Goal: Check status: Check status

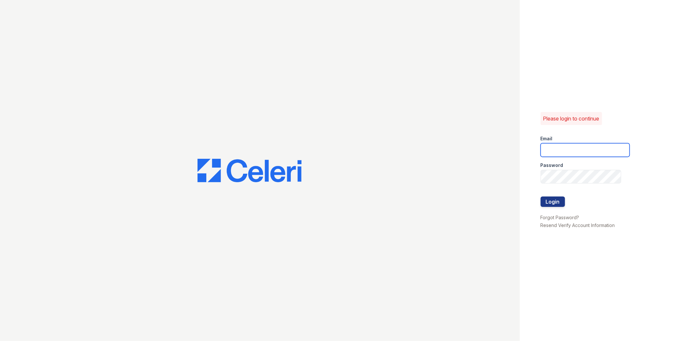
click at [560, 153] on input "email" at bounding box center [585, 150] width 89 height 14
type input "gmarchese@trinity-pm.com"
click at [541, 197] on button "Login" at bounding box center [553, 202] width 24 height 10
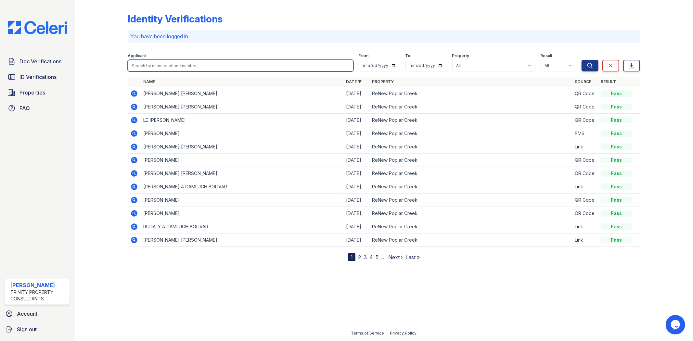
click at [157, 66] on input "search" at bounding box center [240, 66] width 225 height 12
type input "[PERSON_NAME]"
click at [581, 60] on button "Search" at bounding box center [589, 66] width 17 height 12
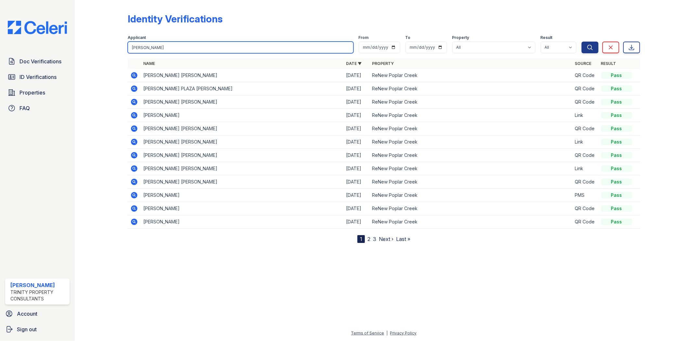
drag, startPoint x: 161, startPoint y: 49, endPoint x: 44, endPoint y: 64, distance: 118.5
click at [71, 63] on div "Doc Verifications ID Verifications Properties FAQ [PERSON_NAME] Trinity Propert…" at bounding box center [346, 170] width 693 height 341
type input "[PERSON_NAME]"
click at [581, 42] on button "Search" at bounding box center [589, 48] width 17 height 12
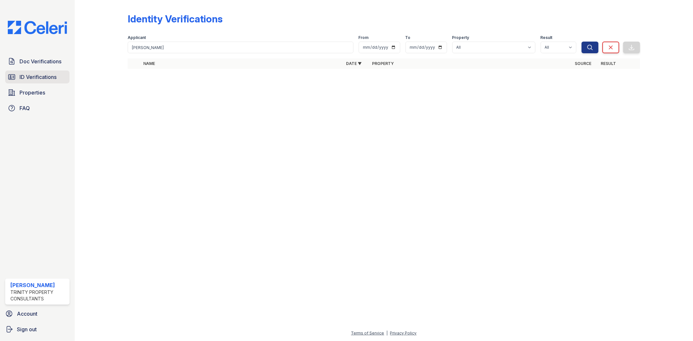
click at [45, 75] on span "ID Verifications" at bounding box center [37, 77] width 37 height 8
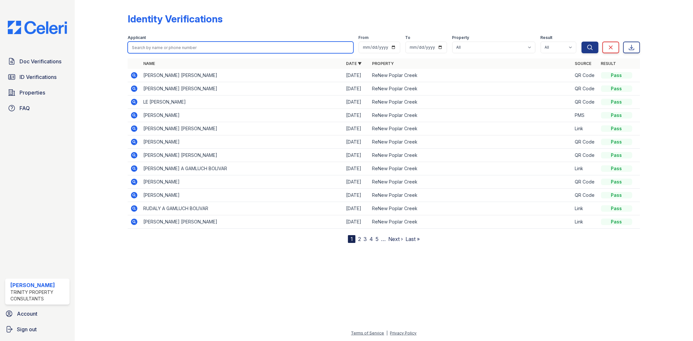
click at [135, 45] on input "search" at bounding box center [240, 48] width 225 height 12
type input "g"
type input "francisco"
click at [581, 42] on button "Search" at bounding box center [589, 48] width 17 height 12
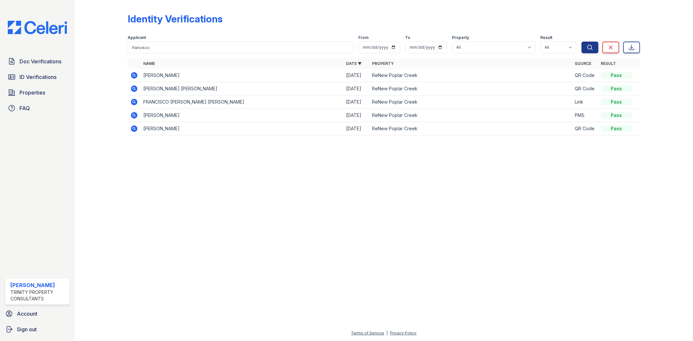
click at [135, 74] on icon at bounding box center [134, 75] width 6 height 6
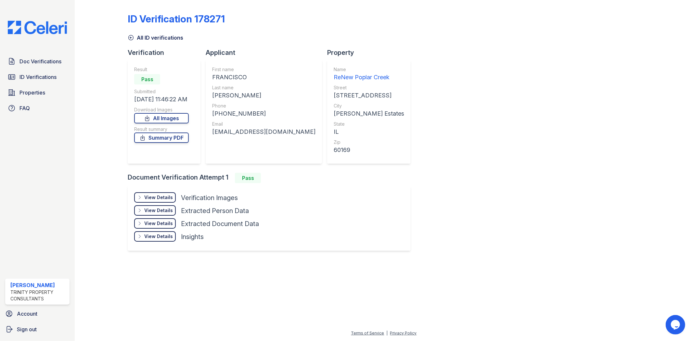
click at [154, 197] on div "View Details" at bounding box center [158, 197] width 29 height 6
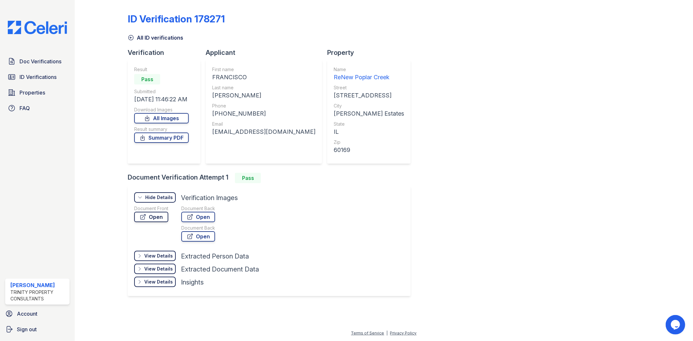
click at [167, 216] on link "Open" at bounding box center [151, 217] width 34 height 10
